Goal: Check status

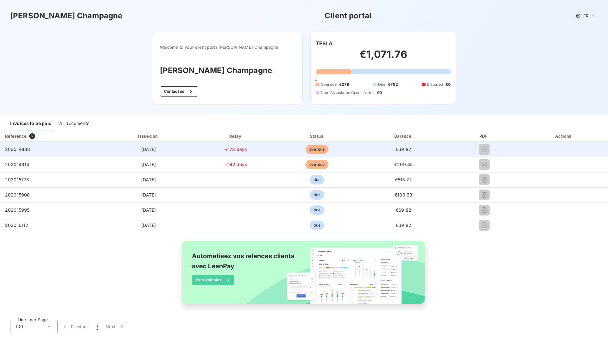
click at [178, 150] on td "[DATE]" at bounding box center [148, 149] width 95 height 15
click at [312, 150] on span "overdue" at bounding box center [316, 149] width 23 height 9
click at [28, 149] on span "202014838" at bounding box center [17, 149] width 25 height 5
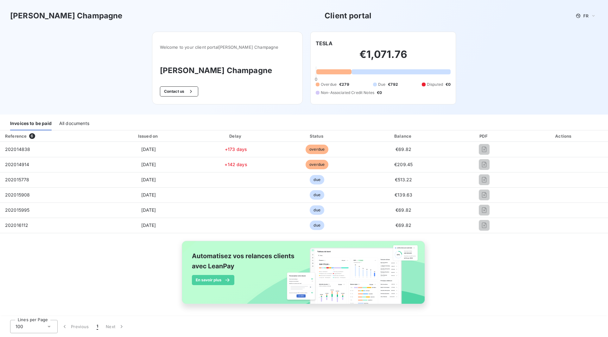
click at [80, 123] on div "All documents" at bounding box center [74, 123] width 30 height 13
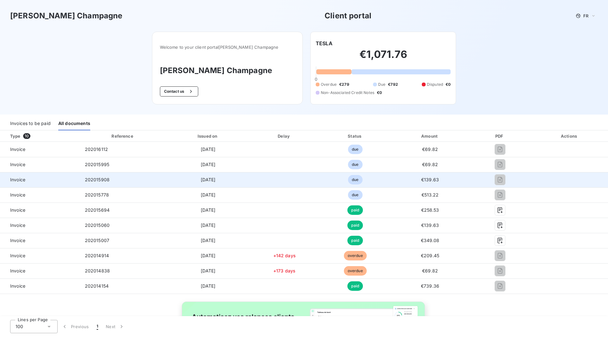
click at [128, 178] on td "202015908" at bounding box center [123, 179] width 87 height 15
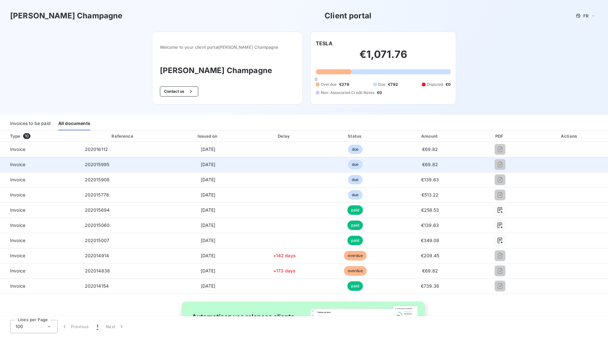
click at [111, 166] on td "202015995" at bounding box center [123, 164] width 87 height 15
